Goal: Download file/media

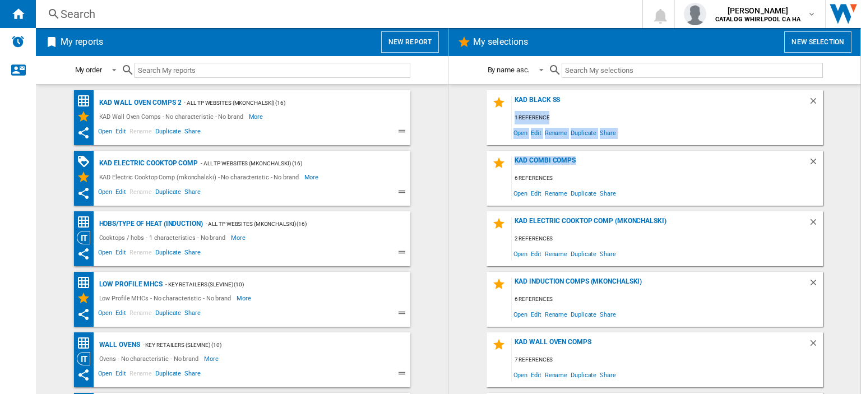
drag, startPoint x: 860, startPoint y: 109, endPoint x: 852, endPoint y: 162, distance: 53.4
click at [852, 162] on div "My selections New selection By name asc. By name asc. By name desc. KAD Black S…" at bounding box center [654, 211] width 413 height 366
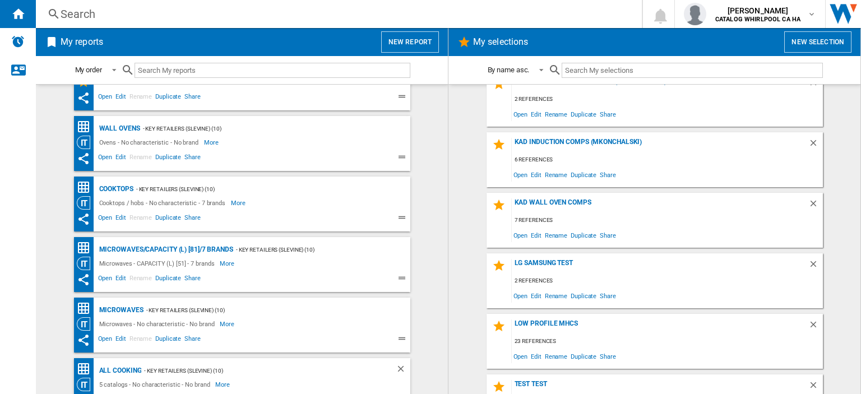
scroll to position [295, 0]
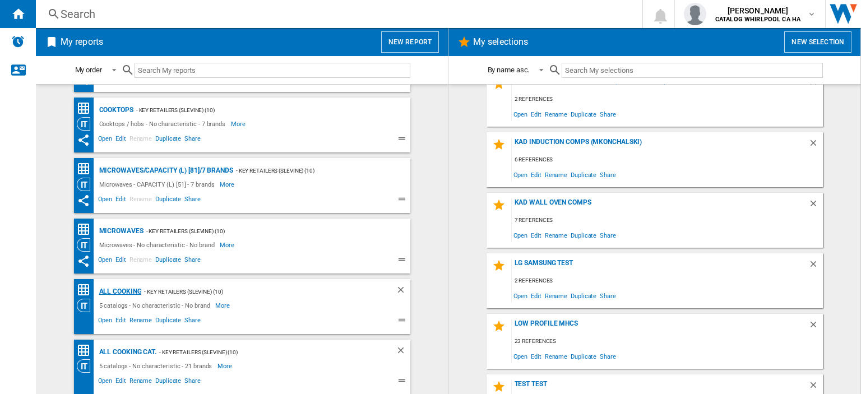
click at [126, 291] on div "All Cooking" at bounding box center [118, 292] width 45 height 14
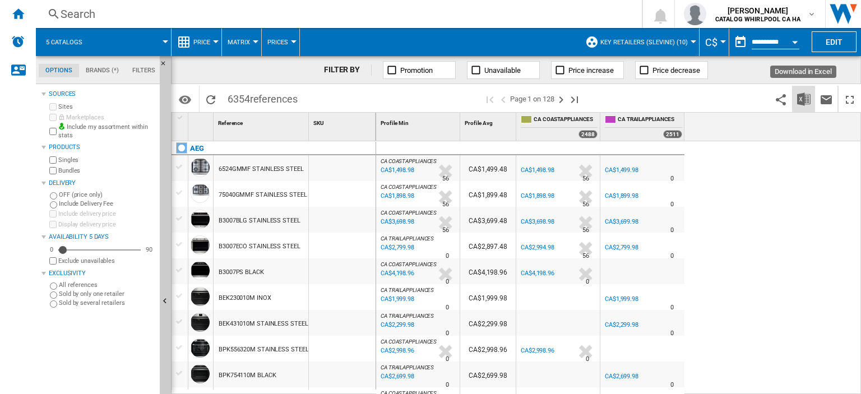
click at [806, 106] on button "Download in Excel" at bounding box center [804, 99] width 22 height 26
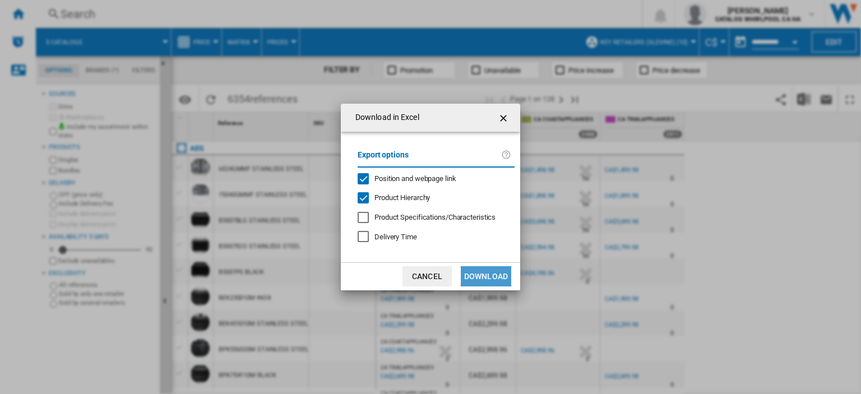
click at [478, 277] on button "Download" at bounding box center [486, 276] width 50 height 20
